Goal: Task Accomplishment & Management: Use online tool/utility

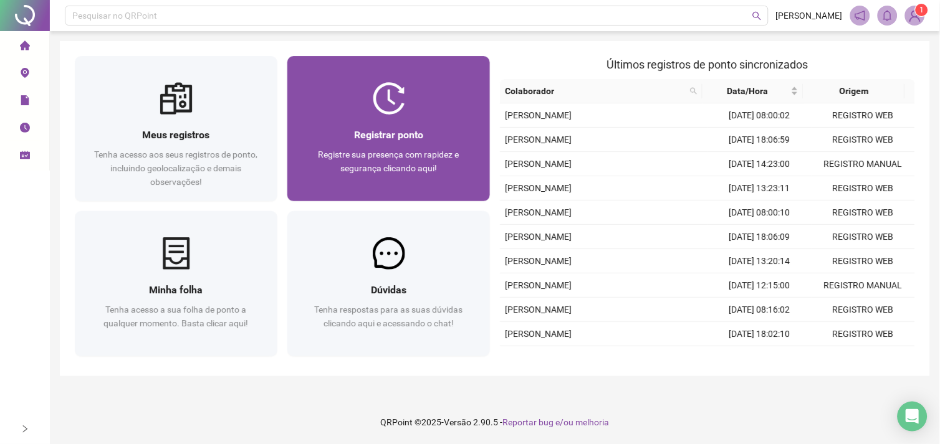
click at [389, 137] on span "Registrar ponto" at bounding box center [388, 135] width 69 height 12
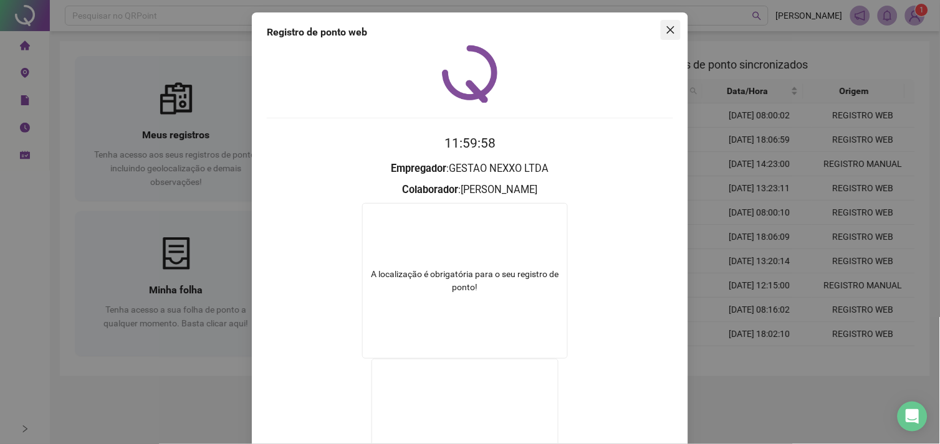
click at [668, 26] on icon "close" at bounding box center [671, 30] width 10 height 10
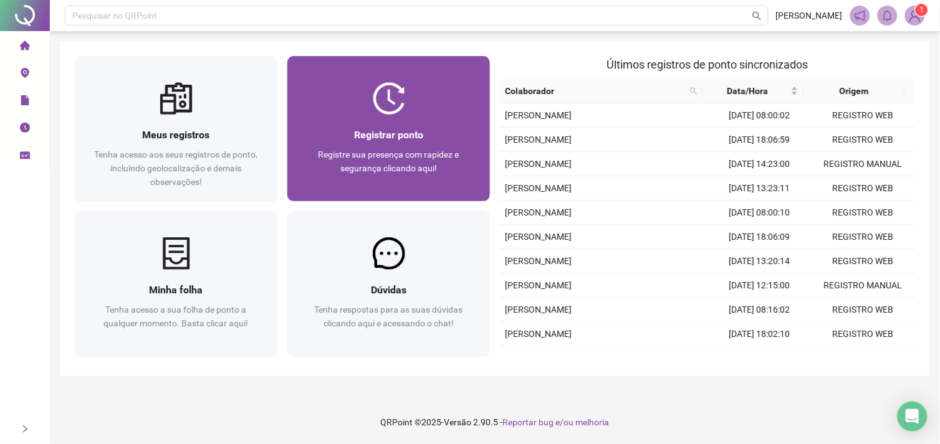
click at [433, 115] on div "Registrar ponto Registre sua presença com rapidez e segurança clicando aqui!" at bounding box center [388, 158] width 203 height 87
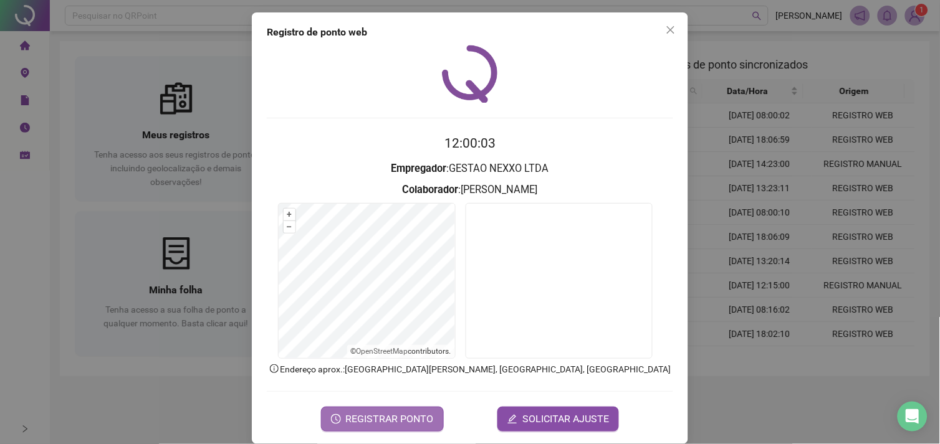
click at [406, 409] on button "REGISTRAR PONTO" at bounding box center [382, 419] width 123 height 25
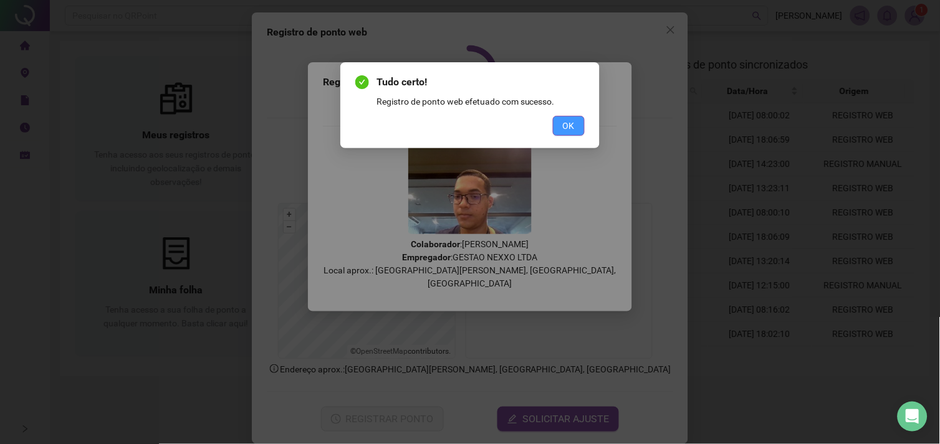
click at [568, 125] on span "OK" at bounding box center [569, 126] width 12 height 14
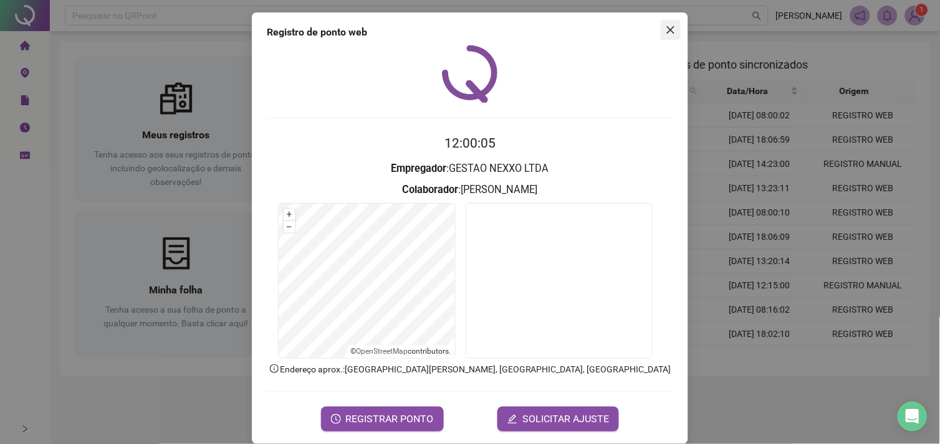
click at [673, 30] on span "Close" at bounding box center [671, 30] width 20 height 10
